Goal: Task Accomplishment & Management: Manage account settings

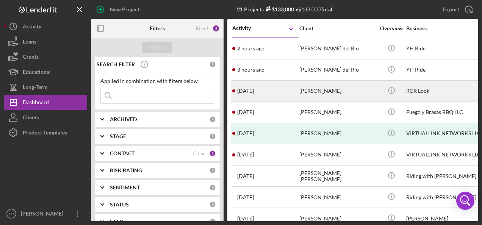
click at [243, 91] on time "[DATE]" at bounding box center [245, 91] width 17 height 6
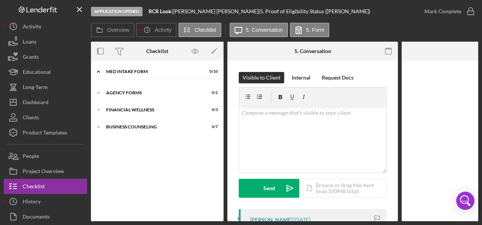
scroll to position [7, 0]
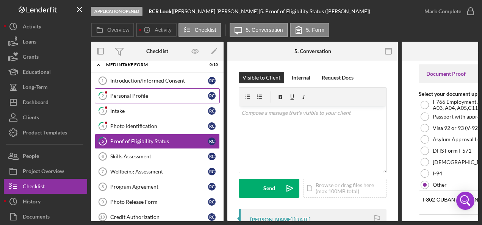
click at [143, 94] on div "Personal Profile" at bounding box center [159, 96] width 98 height 6
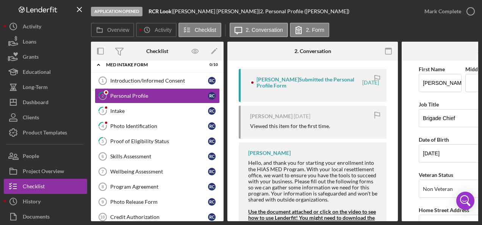
scroll to position [152, 0]
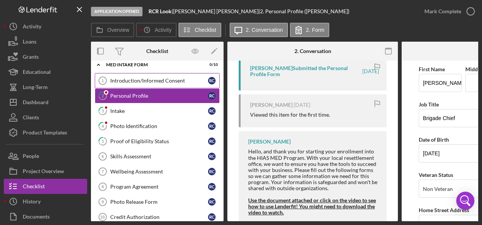
click at [164, 77] on link "Introduction/Informed Consent 1 Introduction/Informed Consent R C" at bounding box center [157, 80] width 125 height 15
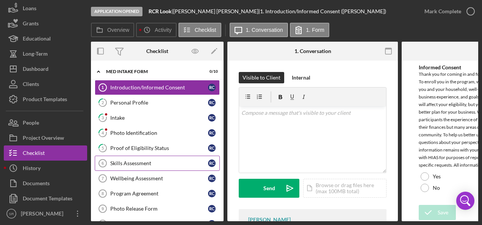
click at [121, 160] on div "Skills Assessment" at bounding box center [159, 163] width 98 height 6
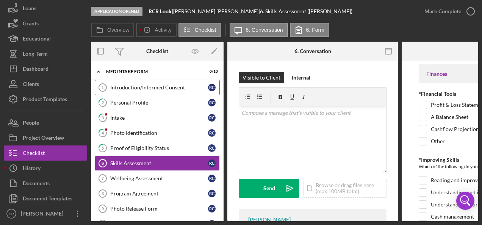
click at [136, 87] on div "Introduction/Informed Consent" at bounding box center [159, 88] width 98 height 6
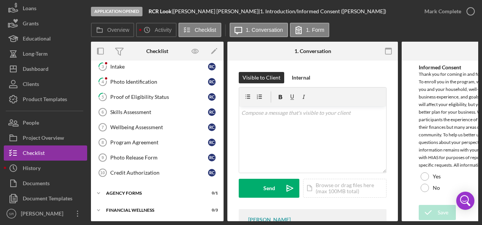
scroll to position [69, 0]
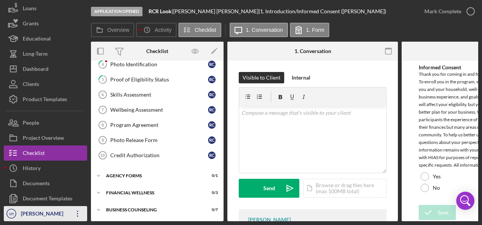
click at [69, 211] on icon "Icon/Overflow" at bounding box center [77, 213] width 19 height 19
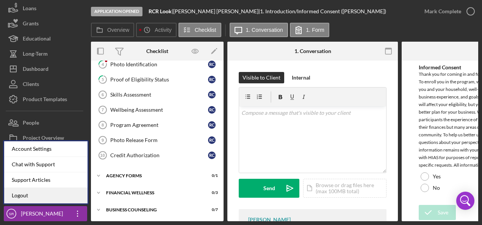
click at [41, 196] on link "Logout" at bounding box center [45, 196] width 83 height 16
